Goal: Transaction & Acquisition: Purchase product/service

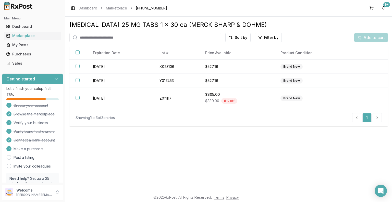
click at [116, 38] on input "search" at bounding box center [145, 37] width 152 height 9
type input "*****"
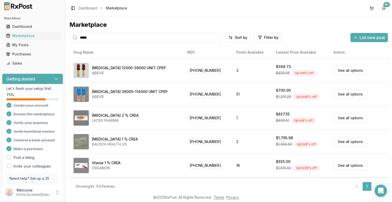
drag, startPoint x: 96, startPoint y: 37, endPoint x: 73, endPoint y: 35, distance: 22.8
click at [73, 35] on div "*****" at bounding box center [145, 37] width 152 height 9
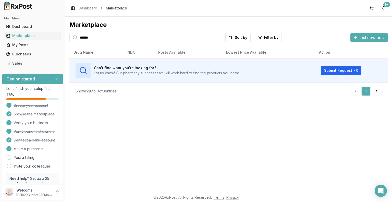
click at [103, 39] on input "******" at bounding box center [145, 37] width 152 height 9
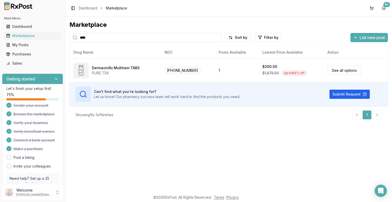
drag, startPoint x: 89, startPoint y: 38, endPoint x: 72, endPoint y: 33, distance: 17.6
click at [72, 33] on div "****" at bounding box center [145, 37] width 152 height 9
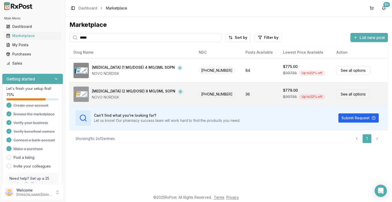
type input "*****"
click at [351, 94] on link "See all options" at bounding box center [353, 93] width 34 height 9
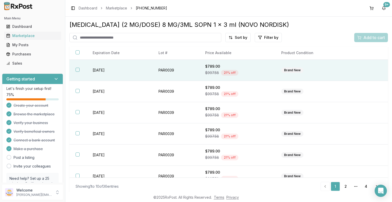
click at [337, 70] on div "Brand New" at bounding box center [312, 70] width 62 height 6
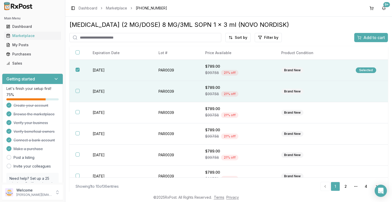
click at [352, 91] on td at bounding box center [368, 91] width 38 height 21
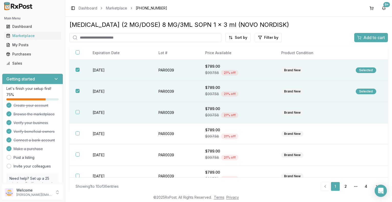
click at [358, 113] on td at bounding box center [368, 112] width 38 height 21
click at [369, 38] on span "Add to cart" at bounding box center [373, 37] width 21 height 6
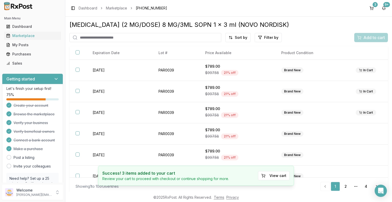
click at [137, 38] on input "search" at bounding box center [145, 37] width 152 height 9
type input "*****"
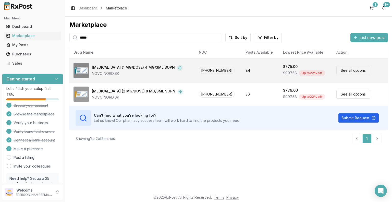
click at [355, 71] on link "See all options" at bounding box center [353, 70] width 34 height 9
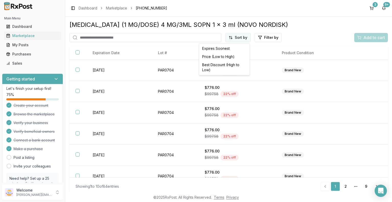
click at [241, 39] on html "Main Menu Dashboard Marketplace My Posts Purchases Sales Getting started Let's …" at bounding box center [196, 101] width 392 height 202
click at [230, 65] on div "Best Discount (High to Low)" at bounding box center [224, 67] width 48 height 13
click at [233, 36] on html "Main Menu Dashboard Marketplace My Posts Purchases Sales Getting started Let's …" at bounding box center [196, 101] width 392 height 202
click at [226, 64] on div "Best Discount (High to Low)" at bounding box center [224, 67] width 48 height 13
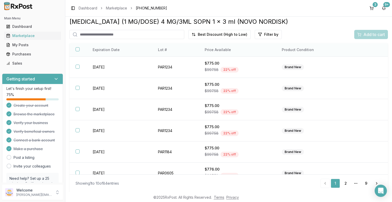
click at [220, 50] on th "Price Available" at bounding box center [236, 50] width 77 height 14
click at [235, 33] on html "Main Menu Dashboard Marketplace My Posts Purchases Sales Getting started Let's …" at bounding box center [196, 101] width 392 height 202
click at [223, 53] on div "Price (Low to High)" at bounding box center [224, 53] width 48 height 8
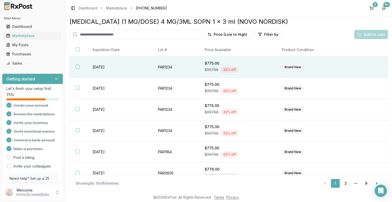
click at [337, 69] on div "Brand New" at bounding box center [312, 67] width 62 height 6
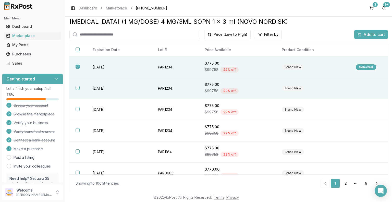
click at [340, 90] on td "Brand New" at bounding box center [312, 88] width 74 height 21
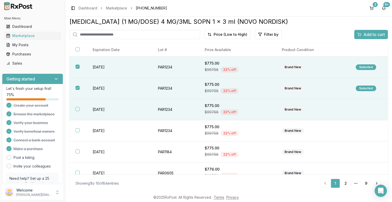
click at [353, 112] on td at bounding box center [368, 109] width 38 height 21
click at [373, 35] on span "Add to cart" at bounding box center [373, 34] width 21 height 6
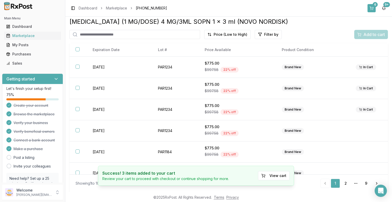
click at [374, 7] on div "6" at bounding box center [374, 4] width 5 height 5
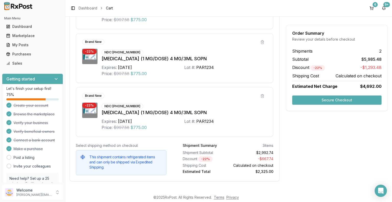
scroll to position [368, 0]
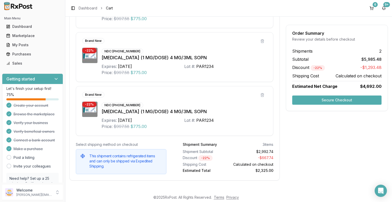
click at [339, 100] on button "Secure Checkout" at bounding box center [336, 99] width 89 height 9
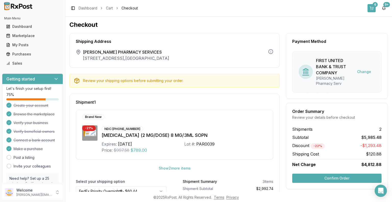
click at [371, 7] on button "6" at bounding box center [371, 8] width 8 height 8
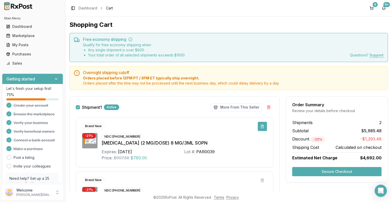
click at [261, 126] on button at bounding box center [261, 126] width 9 height 9
click at [247, 106] on button "More From This Seller" at bounding box center [236, 107] width 51 height 8
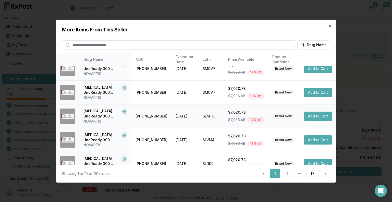
scroll to position [138, 0]
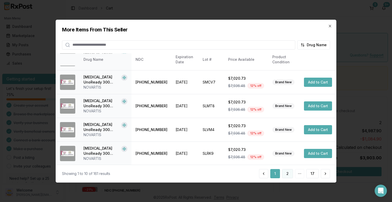
click at [289, 175] on button "2" at bounding box center [287, 173] width 11 height 9
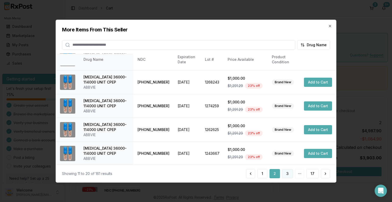
click at [289, 173] on button "3" at bounding box center [287, 173] width 11 height 9
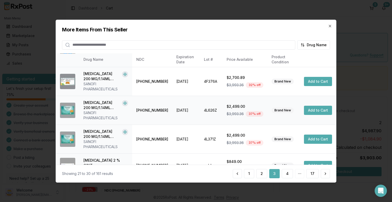
scroll to position [153, 0]
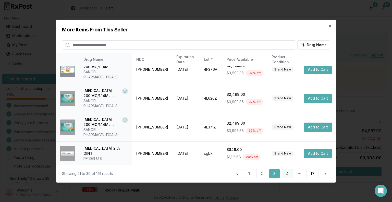
click at [289, 172] on button "4" at bounding box center [286, 173] width 11 height 9
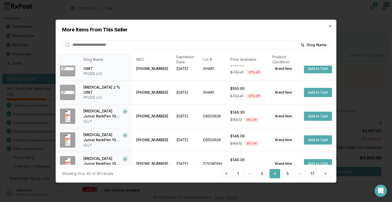
scroll to position [138, 0]
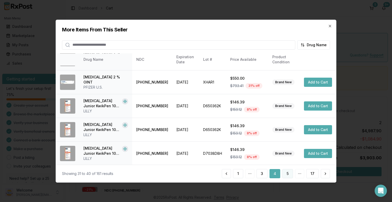
click at [287, 174] on button "5" at bounding box center [287, 173] width 11 height 9
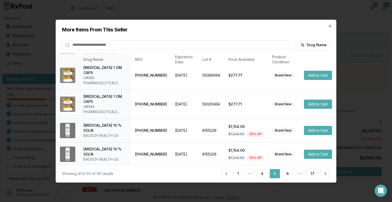
scroll to position [178, 0]
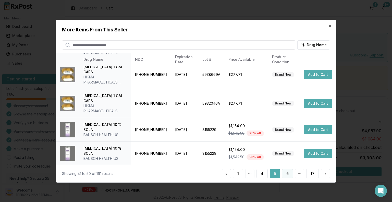
click at [287, 173] on button "6" at bounding box center [287, 173] width 11 height 9
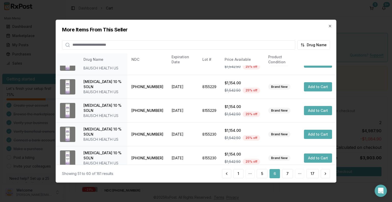
scroll to position [138, 0]
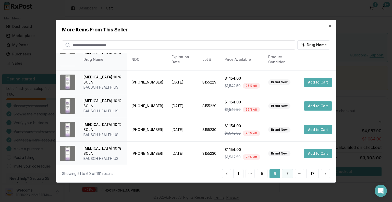
click at [289, 173] on button "7" at bounding box center [287, 173] width 11 height 9
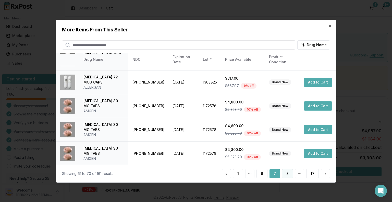
click at [287, 173] on button "8" at bounding box center [287, 173] width 11 height 9
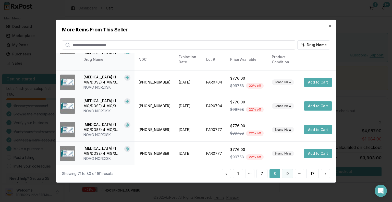
click at [289, 174] on button "9" at bounding box center [287, 173] width 11 height 9
click at [289, 173] on button "10" at bounding box center [286, 173] width 12 height 9
click at [289, 174] on button "11" at bounding box center [287, 173] width 12 height 9
click at [330, 26] on icon "button" at bounding box center [330, 26] width 4 height 4
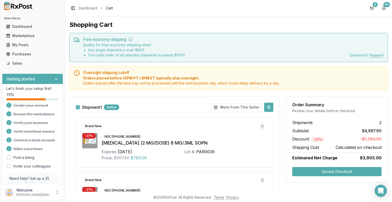
click at [268, 107] on button at bounding box center [268, 106] width 9 height 9
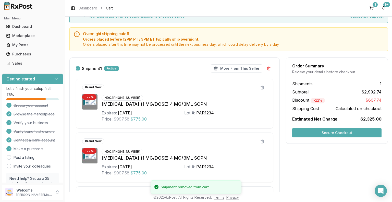
scroll to position [51, 0]
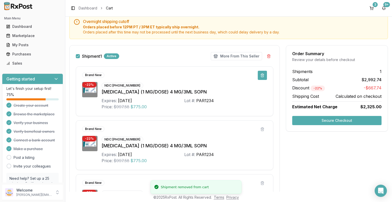
click at [260, 75] on button at bounding box center [261, 75] width 9 height 9
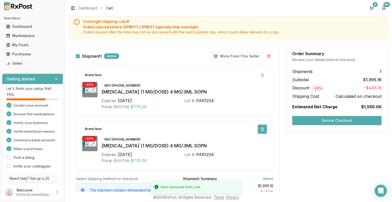
click at [261, 130] on button at bounding box center [261, 128] width 9 height 9
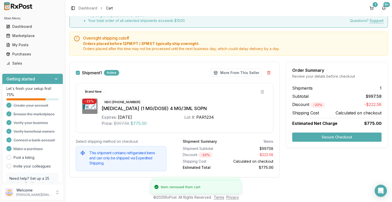
scroll to position [34, 0]
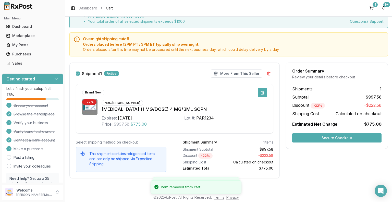
click at [262, 92] on button at bounding box center [261, 92] width 9 height 9
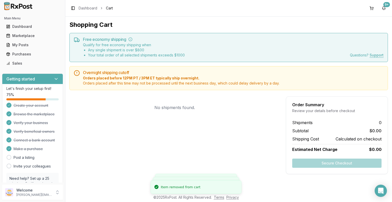
scroll to position [0, 0]
click at [30, 55] on div "Purchases" at bounding box center [32, 53] width 53 height 5
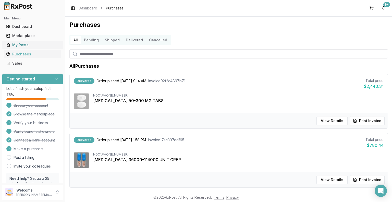
click at [35, 45] on div "My Posts" at bounding box center [32, 44] width 53 height 5
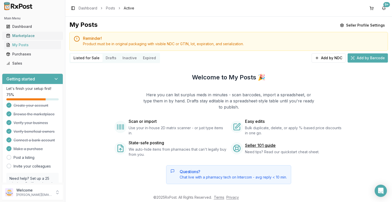
click at [27, 35] on div "Marketplace" at bounding box center [32, 35] width 53 height 5
